Goal: Communication & Community: Ask a question

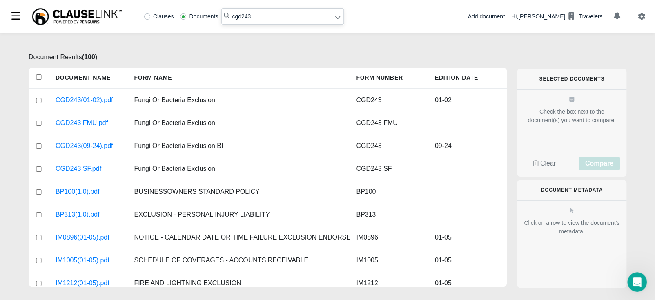
drag, startPoint x: 266, startPoint y: 16, endPoint x: 212, endPoint y: 20, distance: 54.0
click at [212, 20] on div "Clauses Documents cgd243" at bounding box center [242, 16] width 203 height 16
type input "s2623"
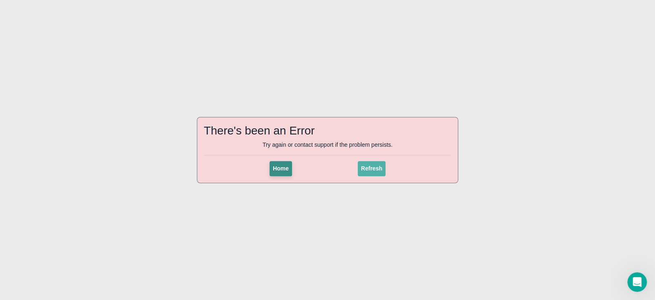
click at [289, 165] on span "Home" at bounding box center [281, 168] width 16 height 7
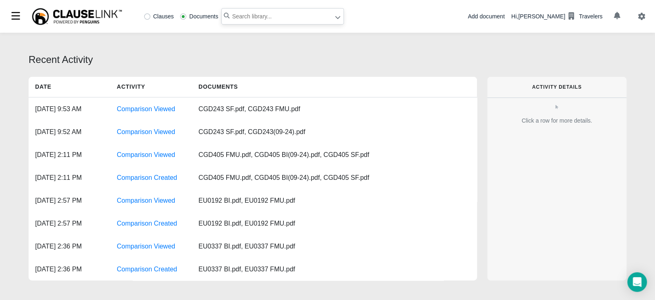
click at [268, 14] on input "text" at bounding box center [282, 16] width 122 height 16
type input "s2623"
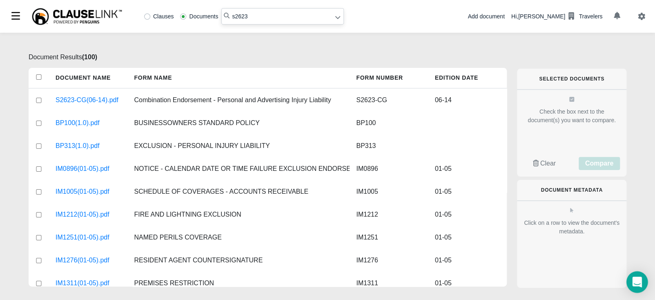
click at [641, 283] on icon "Open Intercom Messenger" at bounding box center [636, 281] width 9 height 11
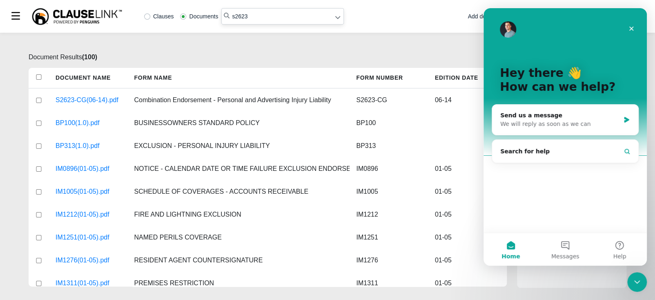
click at [273, 11] on input "s2623" at bounding box center [282, 16] width 122 height 16
click at [564, 243] on button "Messages" at bounding box center [565, 249] width 54 height 33
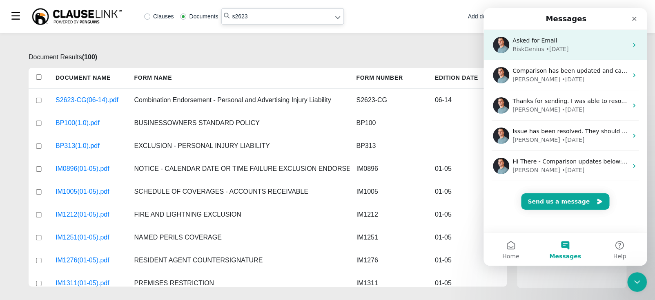
click at [584, 43] on div "Asked for Email" at bounding box center [569, 40] width 115 height 9
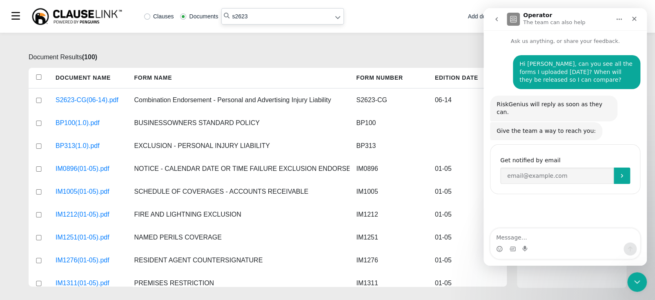
click at [577, 239] on textarea "Message…" at bounding box center [564, 235] width 149 height 14
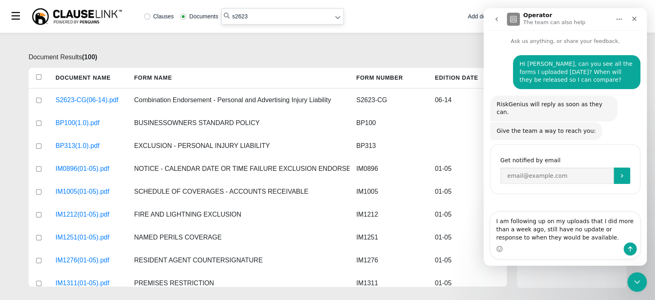
type textarea "I am following up on my uploads that I did more than a week ago, still have no …"
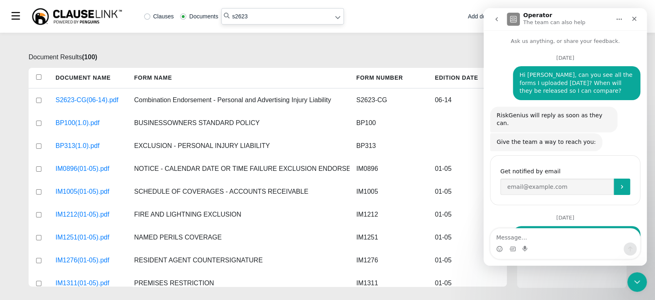
scroll to position [32, 0]
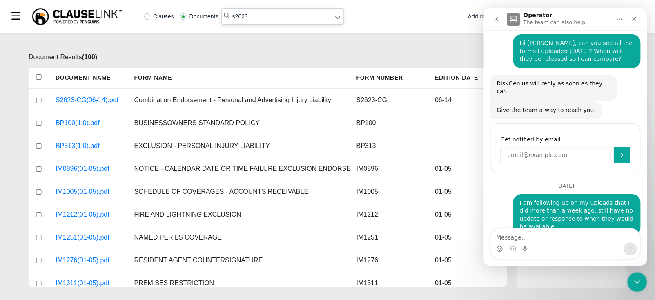
drag, startPoint x: 568, startPoint y: 146, endPoint x: 567, endPoint y: 138, distance: 8.7
click at [569, 147] on input "Enter your email" at bounding box center [557, 155] width 114 height 16
type input "zfrei@travelers.com"
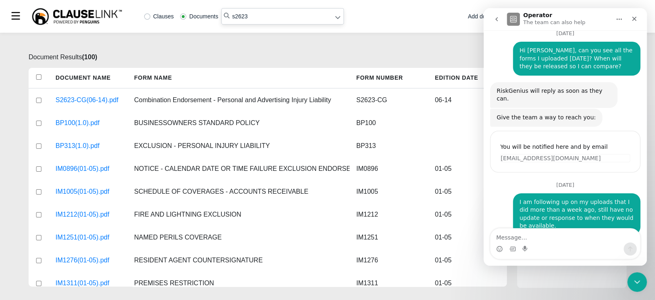
scroll to position [24, 0]
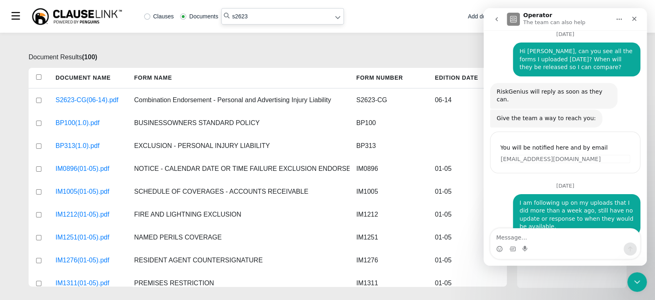
drag, startPoint x: 269, startPoint y: 16, endPoint x: 271, endPoint y: 11, distance: 5.3
click at [270, 15] on input "s2623" at bounding box center [282, 16] width 122 height 16
click at [252, 20] on input "s2623" at bounding box center [282, 16] width 122 height 16
type input "s267-cg"
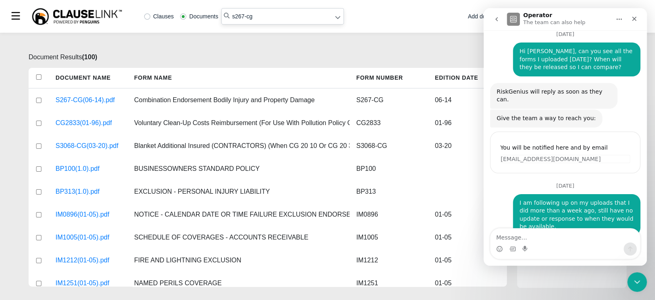
click at [616, 97] on div "RiskGenius will reply as soon as they can. Operator • AI Agent • 1w ago" at bounding box center [565, 96] width 150 height 27
